Goal: Task Accomplishment & Management: Use online tool/utility

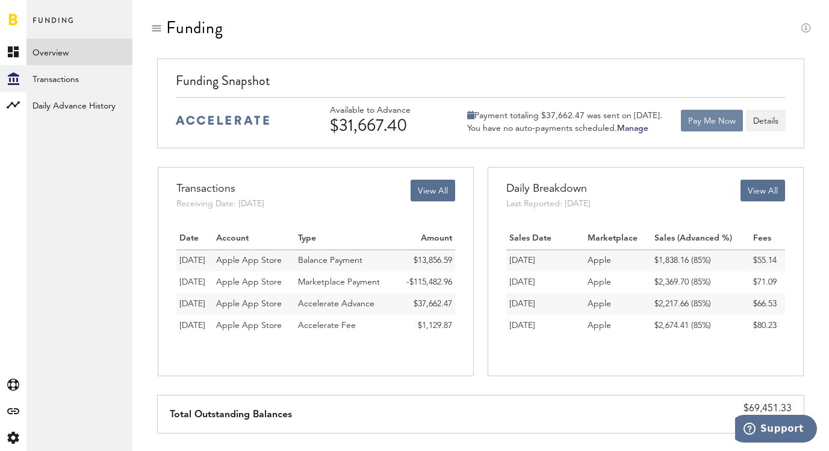
click at [722, 128] on button "Pay Me Now" at bounding box center [712, 121] width 62 height 22
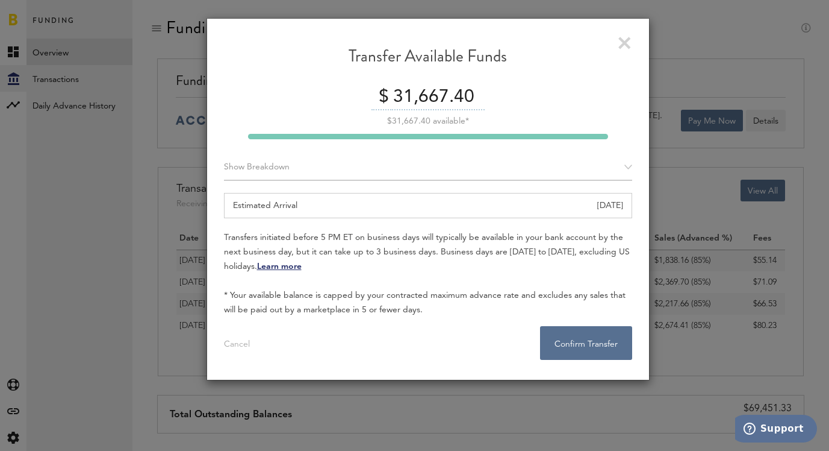
click at [408, 104] on input "31,667.40" at bounding box center [437, 97] width 95 height 25
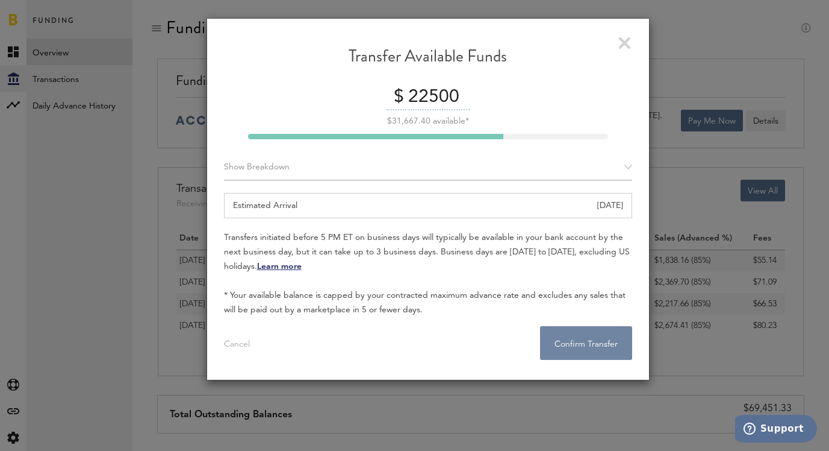
type input "22500"
click at [570, 339] on button "Confirm Transfer . . ." at bounding box center [586, 343] width 92 height 34
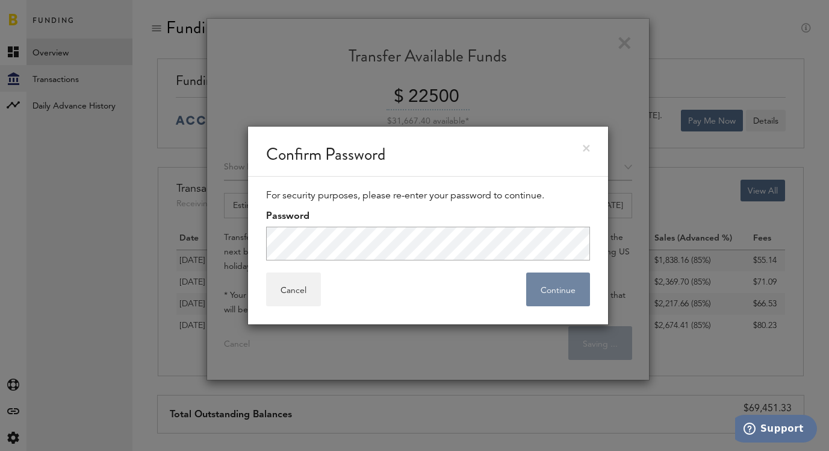
click at [526, 299] on button "Continue" at bounding box center [558, 289] width 64 height 34
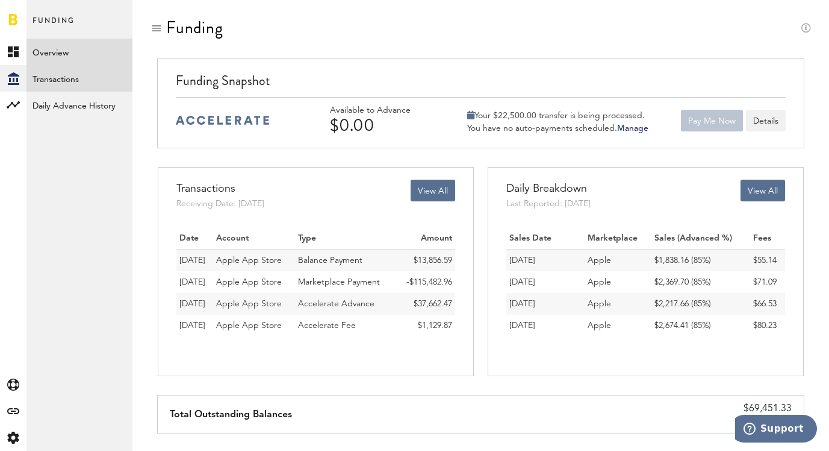
click at [110, 89] on link "Transactions" at bounding box center [80, 78] width 106 height 27
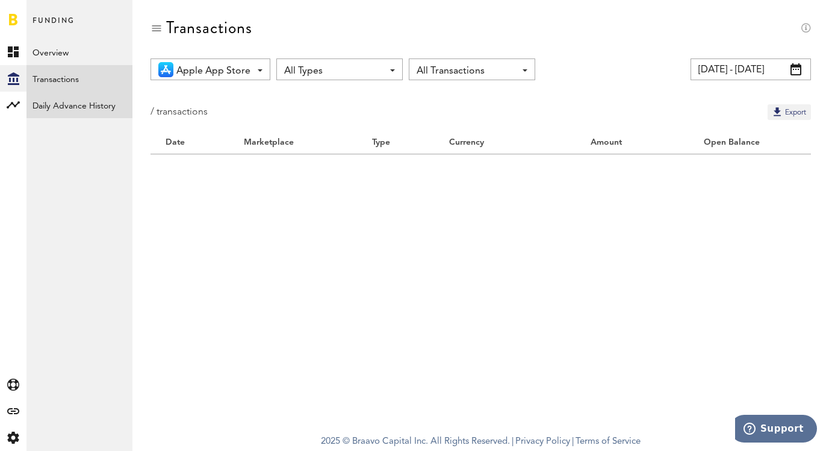
click at [110, 102] on link "Daily Advance History" at bounding box center [80, 105] width 106 height 27
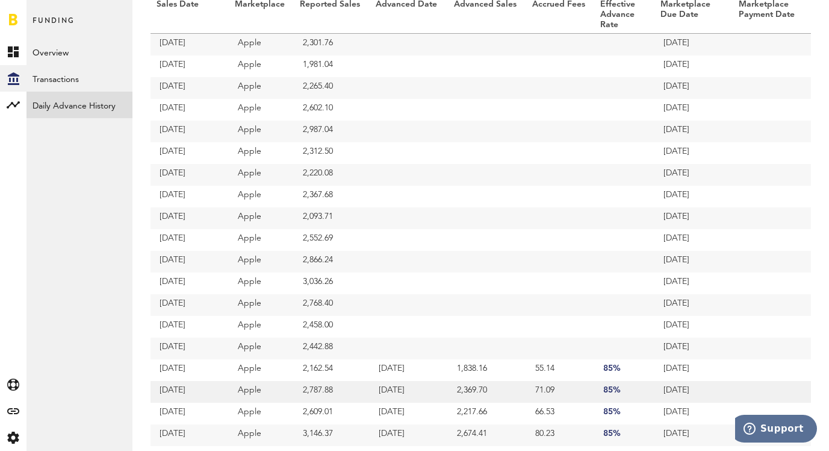
scroll to position [181, 0]
